Goal: Check status

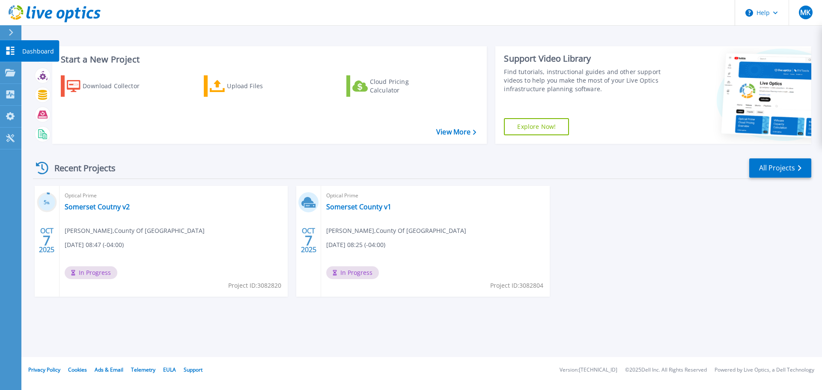
drag, startPoint x: 48, startPoint y: 51, endPoint x: 21, endPoint y: 60, distance: 28.3
click at [47, 51] on p "Dashboard" at bounding box center [38, 51] width 32 height 22
click at [30, 51] on p "Dashboard" at bounding box center [38, 51] width 32 height 22
click at [108, 207] on link "Somerset Coutny v2" at bounding box center [97, 207] width 65 height 9
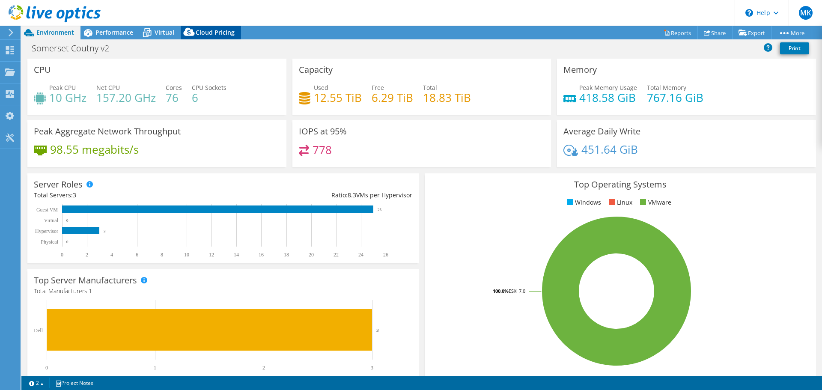
click at [204, 26] on div "Cloud Pricing" at bounding box center [211, 33] width 60 height 14
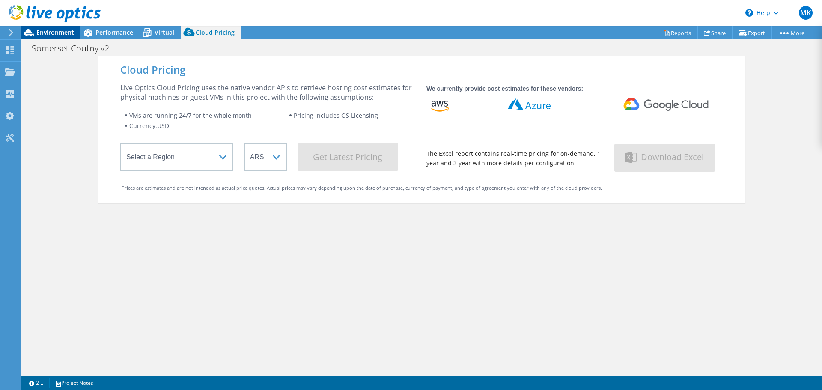
click at [63, 36] on span "Environment" at bounding box center [55, 32] width 38 height 8
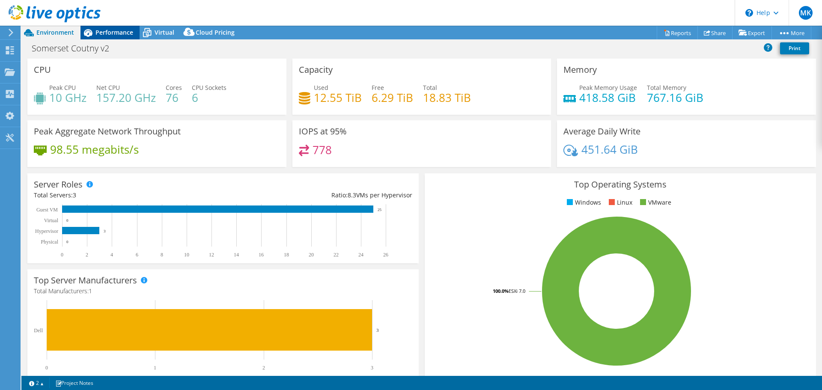
click at [98, 31] on span "Performance" at bounding box center [115, 32] width 38 height 8
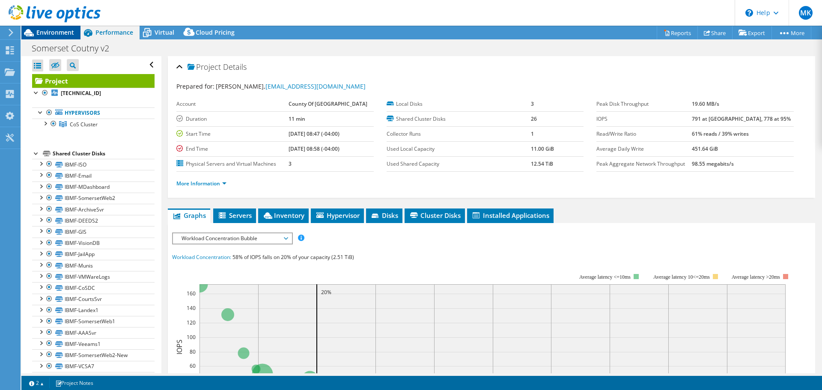
click at [67, 30] on span "Environment" at bounding box center [55, 32] width 38 height 8
